Goal: Task Accomplishment & Management: Complete application form

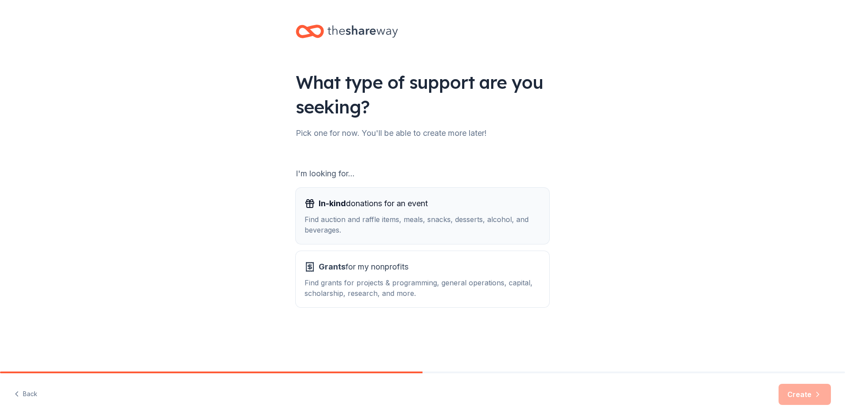
click at [357, 214] on div "In-kind donations for an event Find auction and raffle items, meals, snacks, de…" at bounding box center [422, 216] width 236 height 39
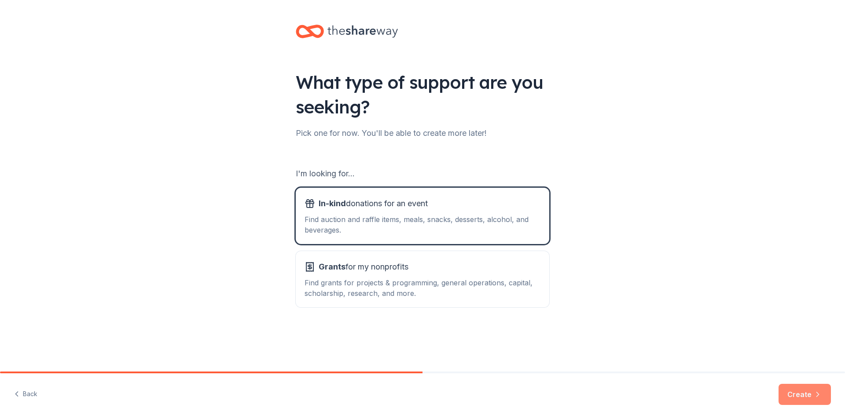
click at [801, 393] on button "Create" at bounding box center [804, 394] width 52 height 21
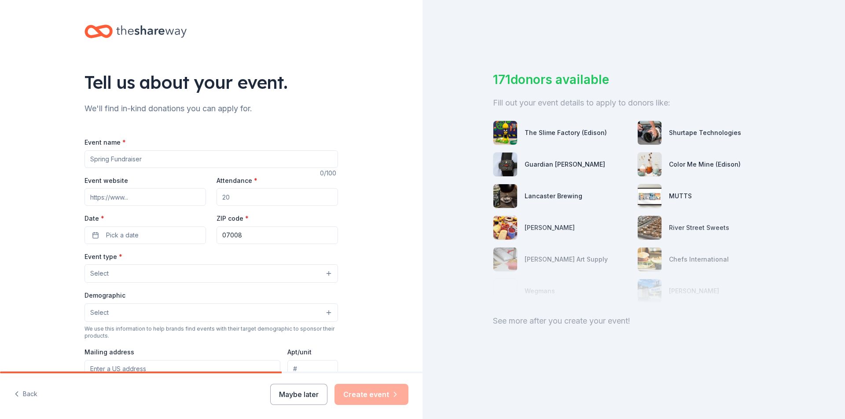
drag, startPoint x: 87, startPoint y: 157, endPoint x: 157, endPoint y: 165, distance: 70.7
click at [170, 165] on input "Event name *" at bounding box center [210, 159] width 253 height 18
type input "[GEOGRAPHIC_DATA][PERSON_NAME] Fall Tricky Tray"
click at [139, 194] on input "Event website" at bounding box center [144, 197] width 121 height 18
type input "sjps.net"
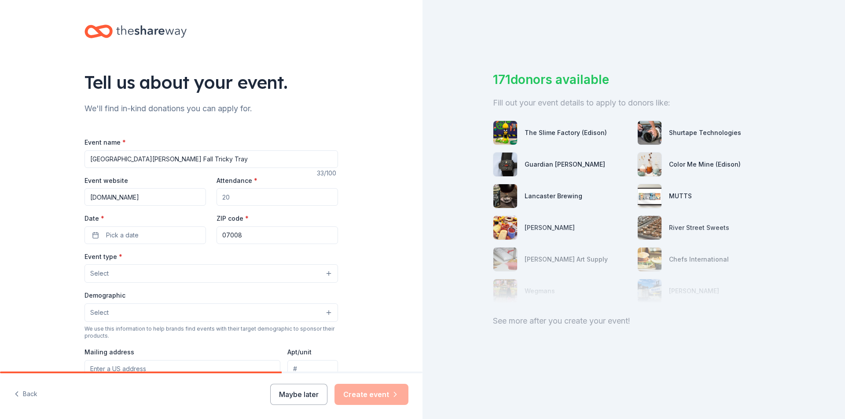
click at [256, 190] on input "Attendance *" at bounding box center [276, 197] width 121 height 18
drag, startPoint x: 235, startPoint y: 196, endPoint x: 204, endPoint y: 196, distance: 31.2
click at [204, 196] on div "Event website sjps.net Attendance * Date * Pick a date ZIP code * 07008" at bounding box center [210, 209] width 253 height 69
type input "300"
click at [141, 233] on button "Pick a date" at bounding box center [144, 236] width 121 height 18
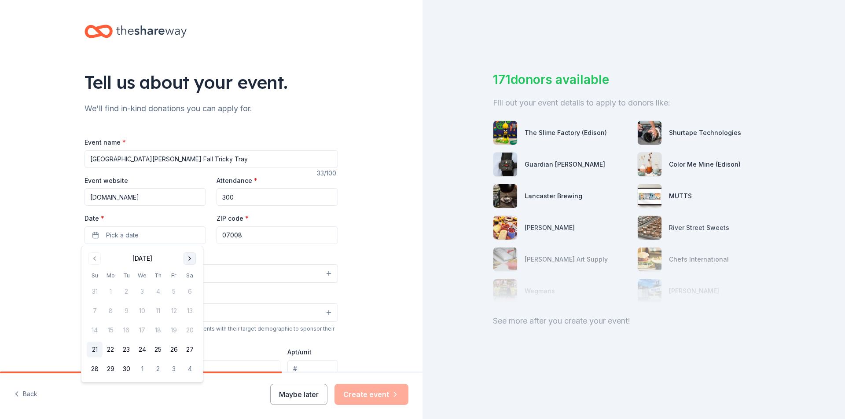
click at [194, 260] on button "Go to next month" at bounding box center [189, 258] width 12 height 12
click at [192, 259] on button "Go to next month" at bounding box center [189, 258] width 12 height 12
click at [191, 331] on button "15" at bounding box center [190, 330] width 16 height 16
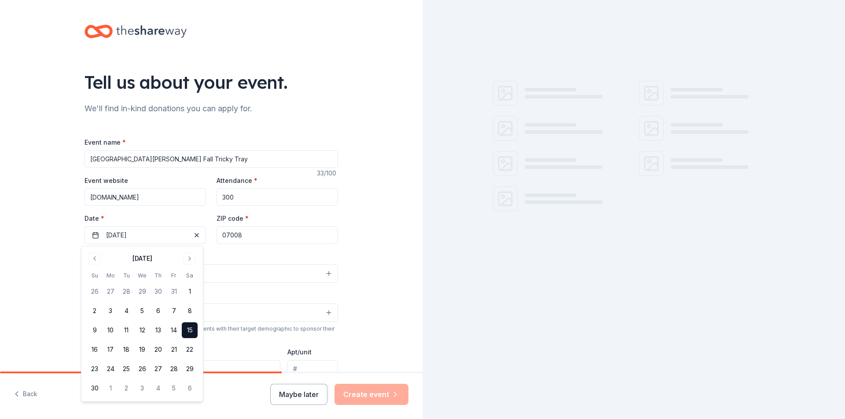
click at [241, 235] on input "07008" at bounding box center [276, 236] width 121 height 18
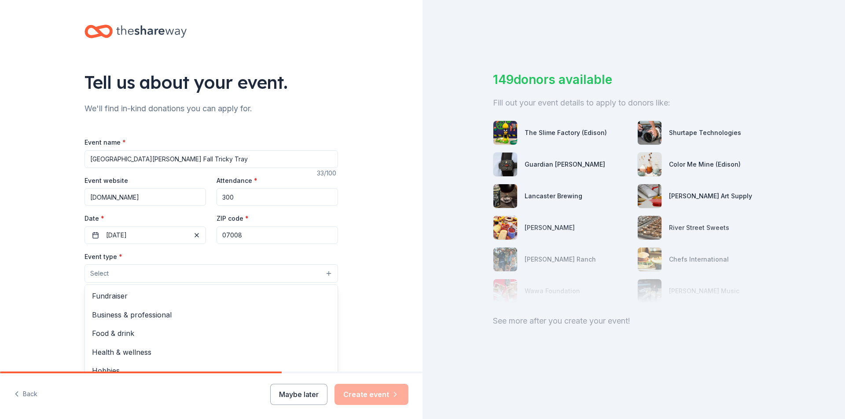
click at [145, 274] on button "Select" at bounding box center [210, 273] width 253 height 18
click at [102, 293] on span "Fundraiser" at bounding box center [211, 295] width 238 height 11
click at [351, 282] on div "Tell us about your event. We'll find in-kind donations you can apply for. Event…" at bounding box center [211, 293] width 422 height 586
click at [190, 306] on button "Select" at bounding box center [210, 313] width 253 height 18
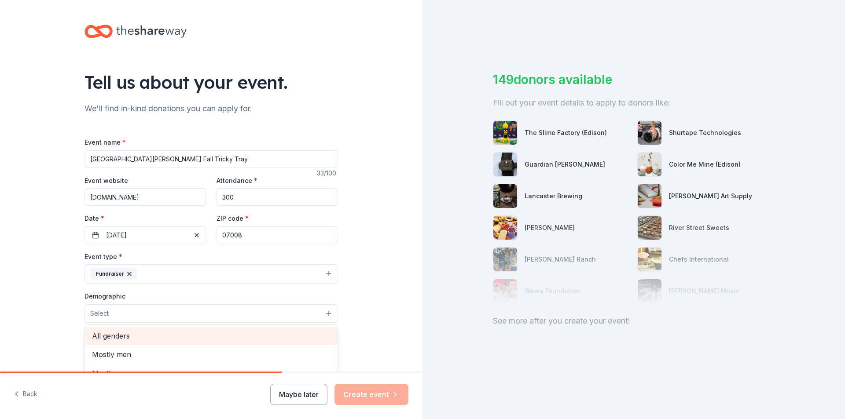
click at [181, 339] on span "All genders" at bounding box center [211, 335] width 238 height 11
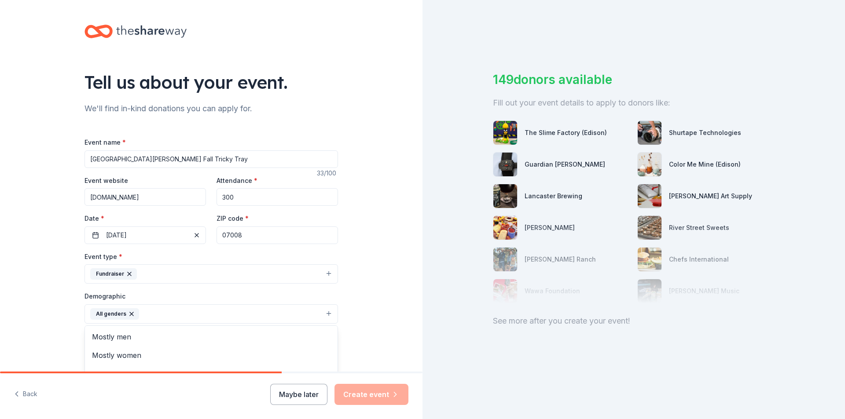
click at [361, 331] on div "Tell us about your event. We'll find in-kind donations you can apply for. Event…" at bounding box center [211, 293] width 422 height 587
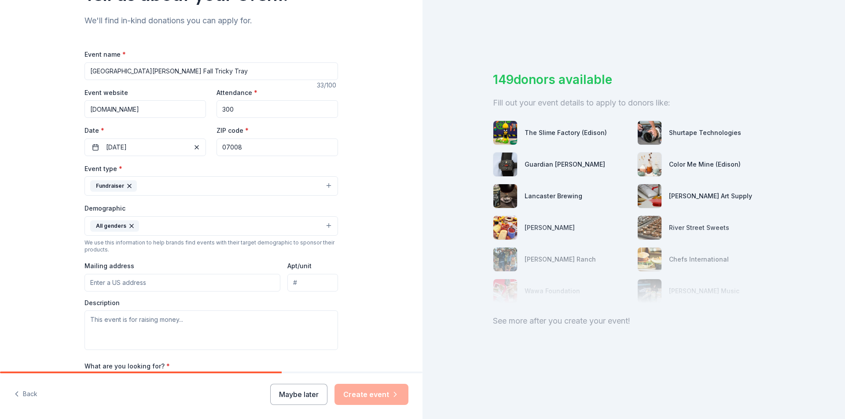
click at [154, 288] on input "Mailing address" at bounding box center [182, 283] width 196 height 18
type input "7 LOCUST ST"
click at [190, 326] on textarea at bounding box center [210, 331] width 253 height 40
paste textarea "Our School will be Hosting our Fall Tricky tray on November 15, 2025. We are re…"
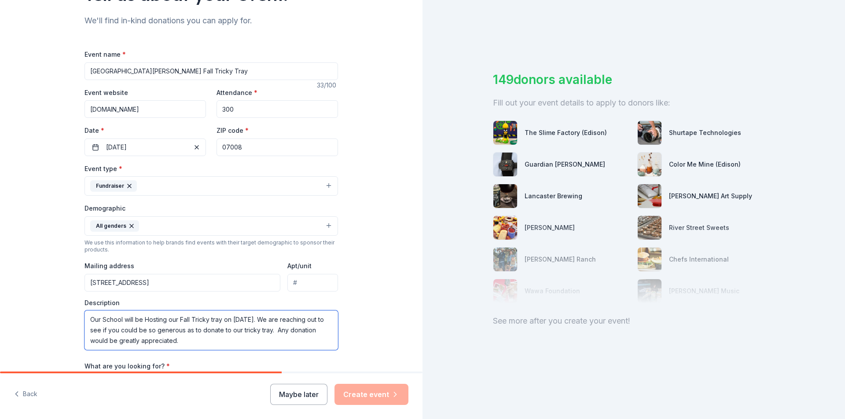
scroll to position [6, 0]
click at [225, 339] on textarea "Our School will be Hosting our Fall Tricky tray on November 15, 2025. We are re…" at bounding box center [210, 331] width 253 height 40
click at [283, 334] on textarea "Our School will be Hosting our Fall Tricky tray on November 15, 2025. We are re…" at bounding box center [210, 331] width 253 height 40
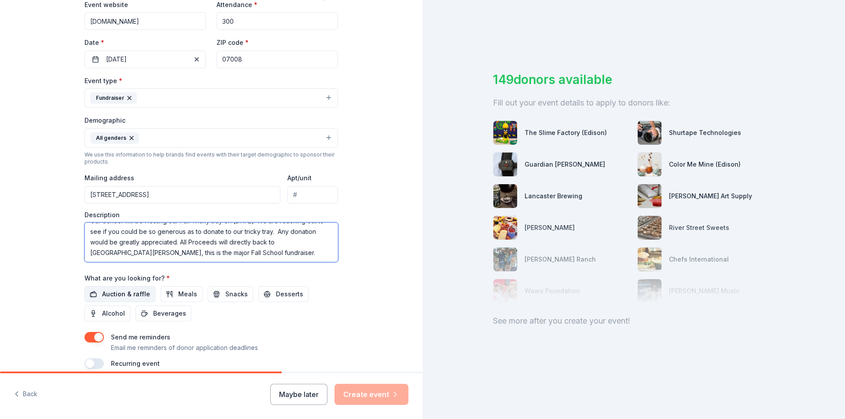
type textarea "Our School will be Hosting our Fall Tricky tray on [DATE]. We are reaching out …"
click at [109, 293] on span "Auction & raffle" at bounding box center [126, 294] width 48 height 11
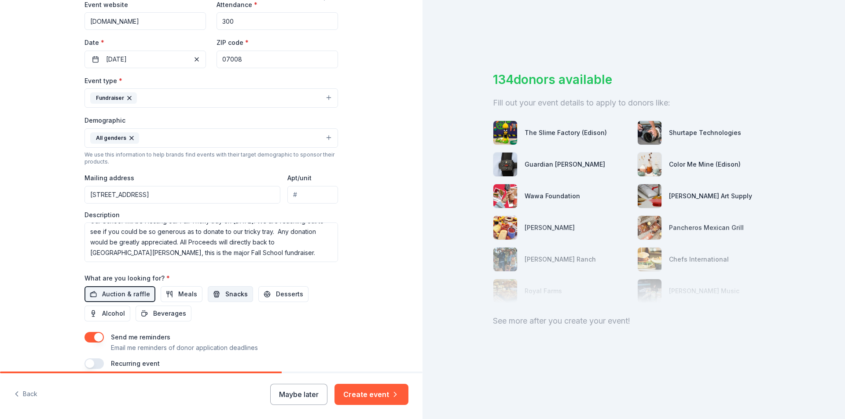
click at [225, 292] on span "Snacks" at bounding box center [236, 294] width 22 height 11
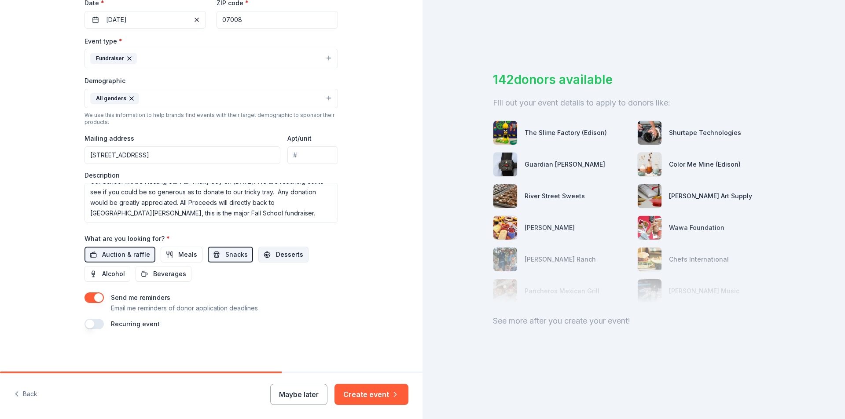
click at [276, 258] on span "Desserts" at bounding box center [289, 254] width 27 height 11
click at [354, 393] on button "Create event" at bounding box center [371, 394] width 74 height 21
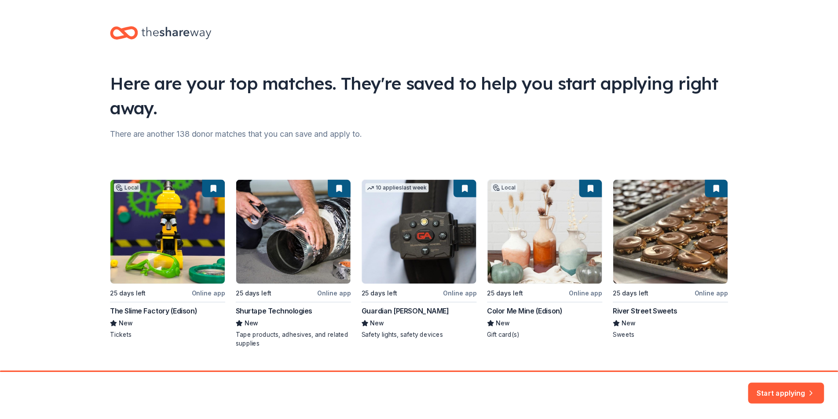
scroll to position [19, 0]
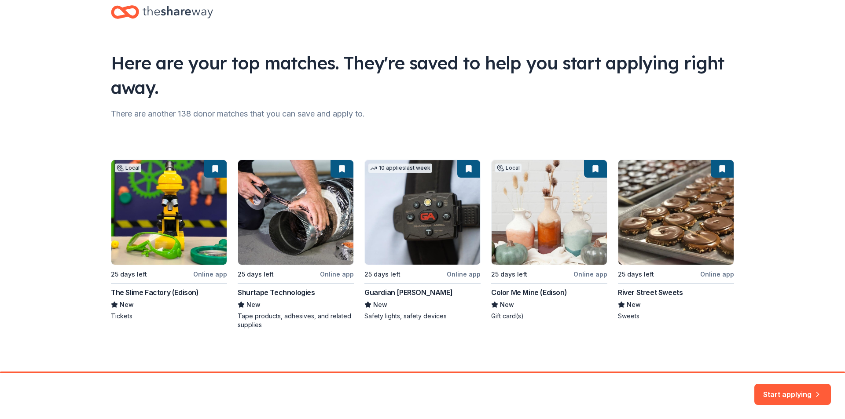
click at [377, 291] on div "Local 25 days left Online app The Slime Factory (Edison) New Tickets 25 days le…" at bounding box center [422, 245] width 623 height 170
click at [376, 307] on div "Local 25 days left Online app The Slime Factory (Edison) New Tickets 25 days le…" at bounding box center [422, 245] width 623 height 170
click at [780, 391] on button "Start applying" at bounding box center [792, 390] width 77 height 21
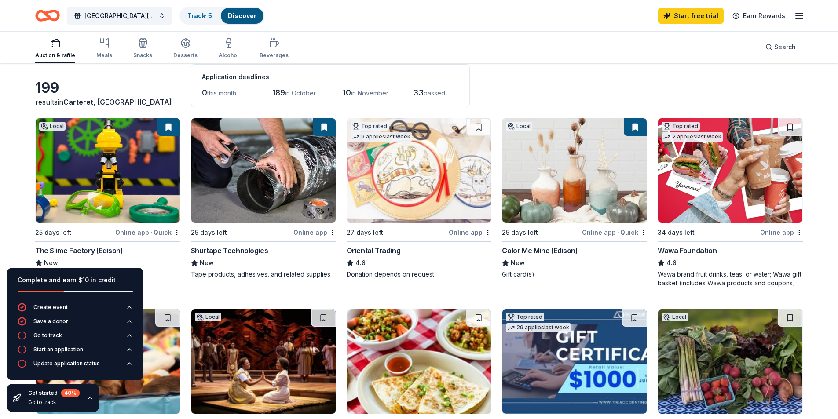
scroll to position [88, 0]
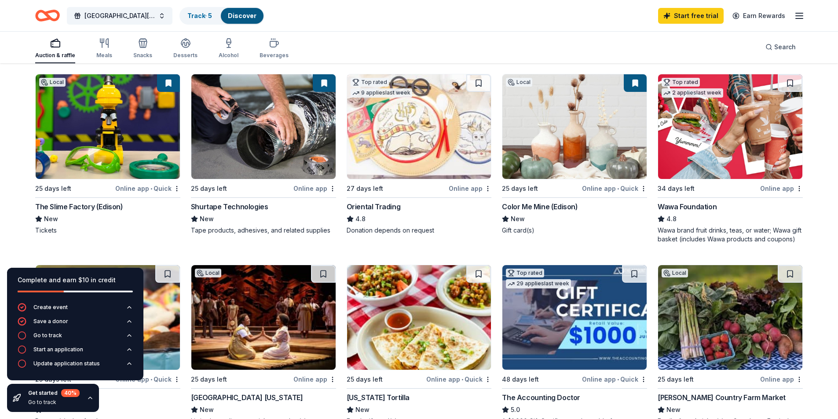
click at [366, 211] on div "Oriental Trading" at bounding box center [374, 206] width 54 height 11
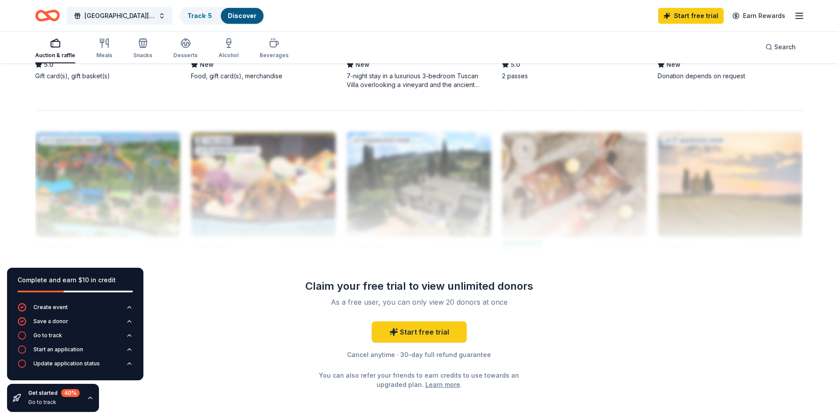
scroll to position [859, 0]
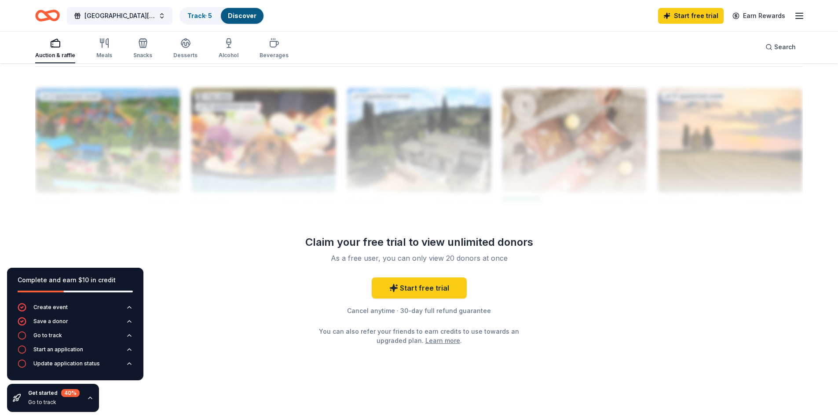
click at [288, 110] on div at bounding box center [419, 136] width 768 height 141
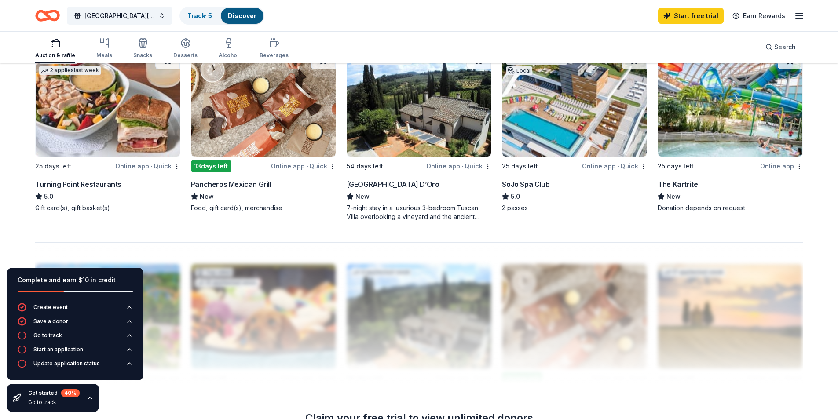
scroll to position [639, 0]
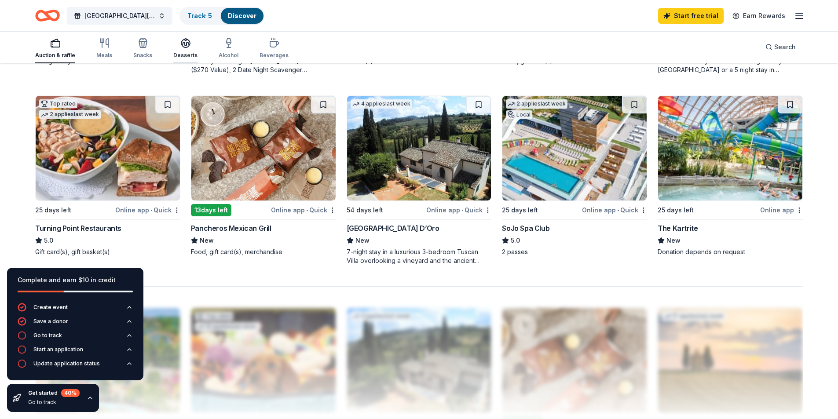
click at [181, 47] on icon "button" at bounding box center [185, 43] width 11 height 11
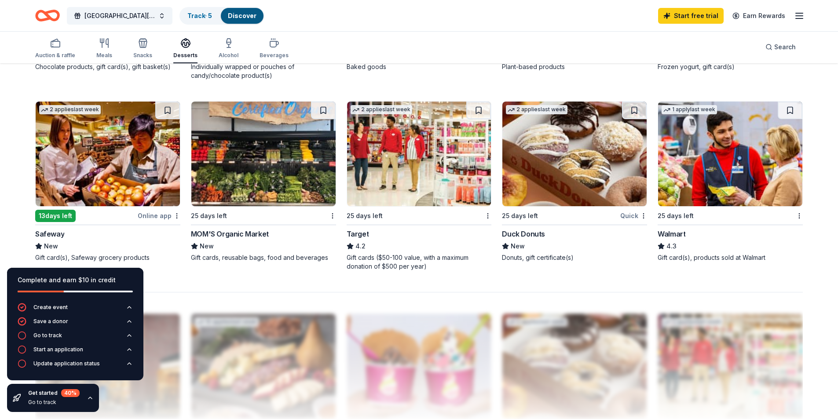
scroll to position [660, 0]
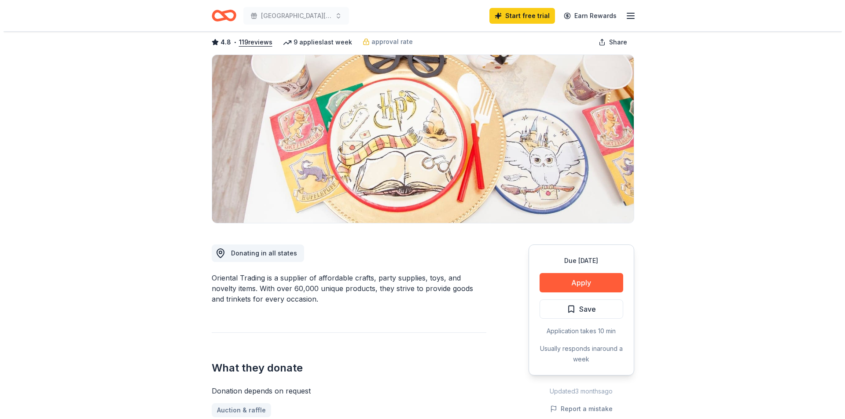
scroll to position [88, 0]
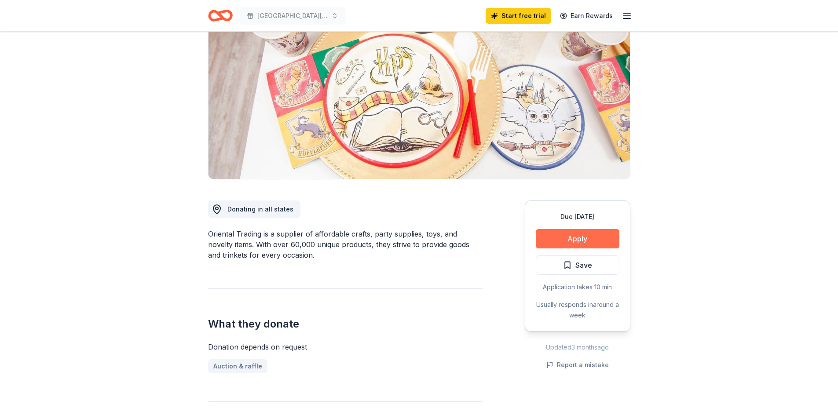
click at [572, 237] on button "Apply" at bounding box center [578, 238] width 84 height 19
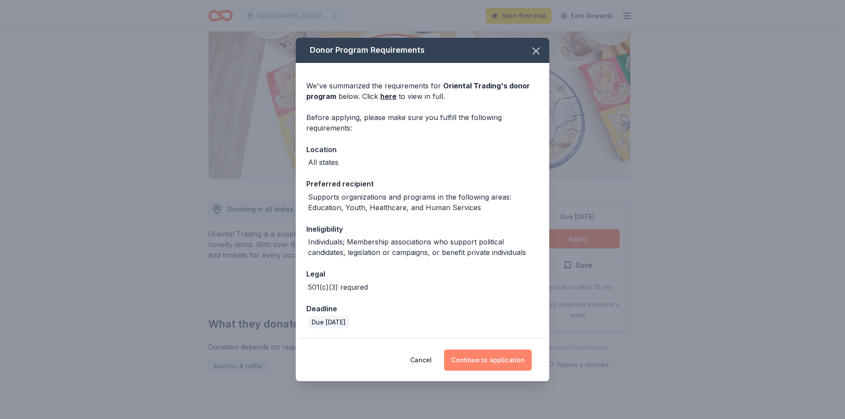
click at [495, 362] on button "Continue to application" at bounding box center [488, 360] width 88 height 21
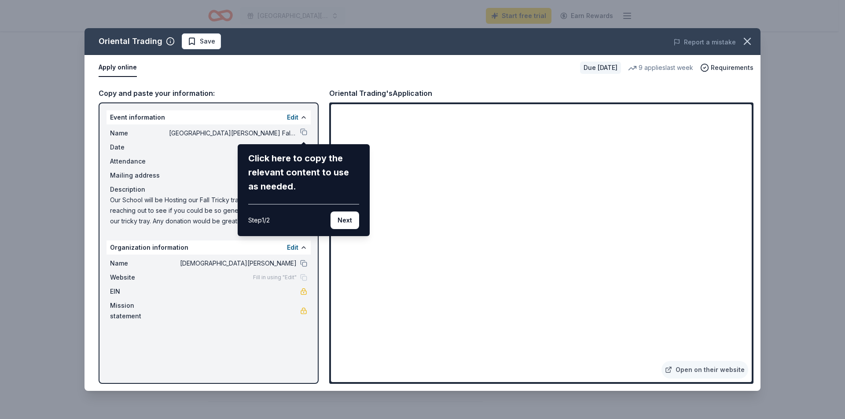
click at [289, 278] on div "Oriental Trading Save Report a mistake Apply online Due [DATE] 9 applies last w…" at bounding box center [422, 209] width 676 height 363
click at [341, 216] on button "Next" at bounding box center [344, 221] width 29 height 18
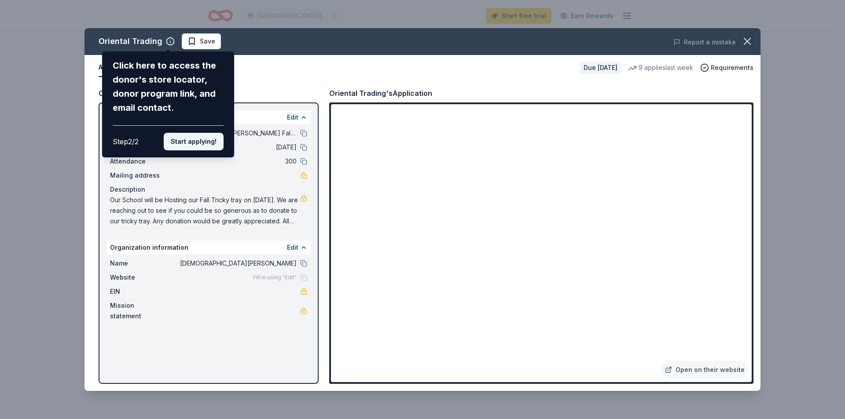
click at [192, 142] on button "Start applying!" at bounding box center [194, 142] width 60 height 18
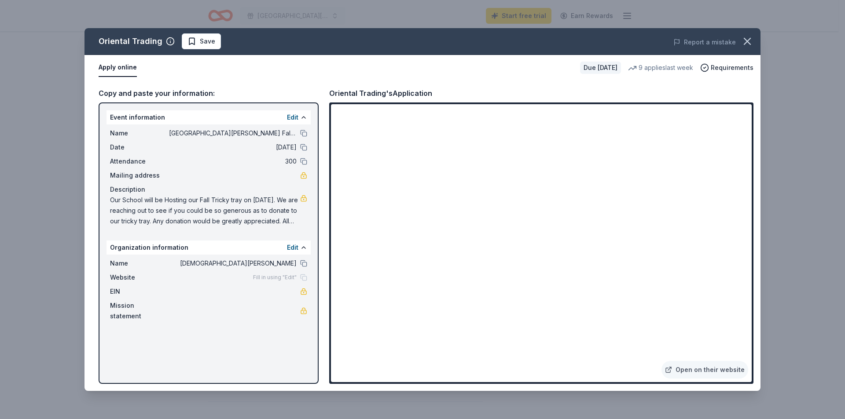
click at [301, 176] on link at bounding box center [303, 175] width 7 height 7
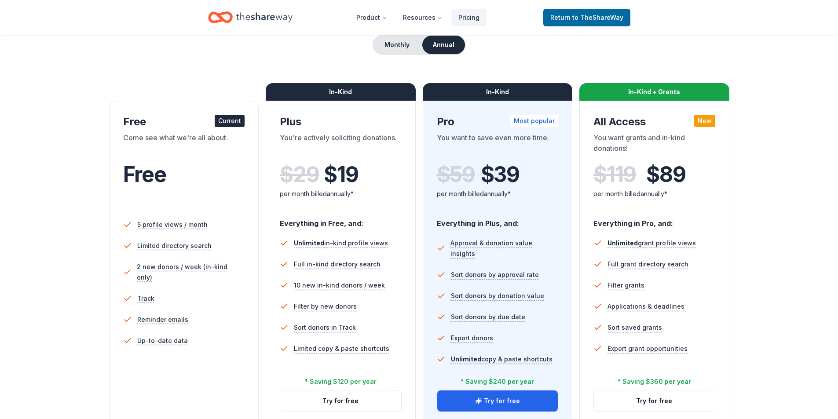
scroll to position [44, 0]
